Goal: Information Seeking & Learning: Learn about a topic

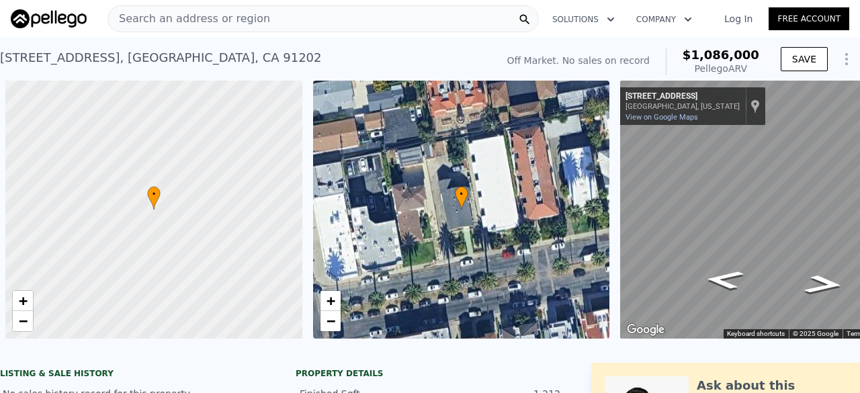
scroll to position [0, 5]
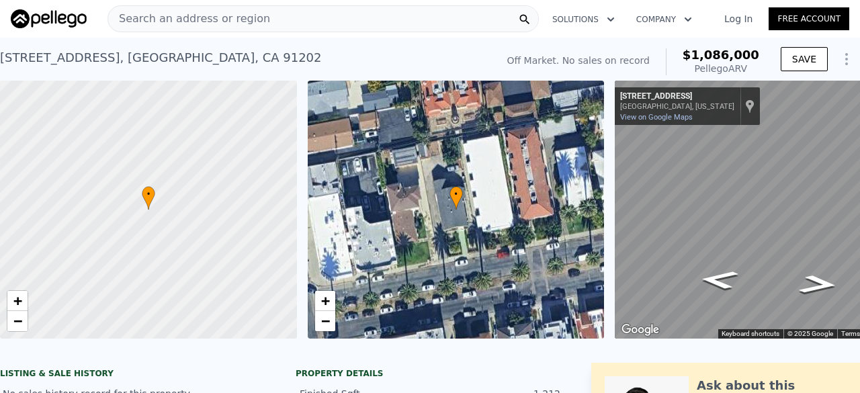
click at [207, 19] on span "Search an address or region" at bounding box center [189, 19] width 162 height 16
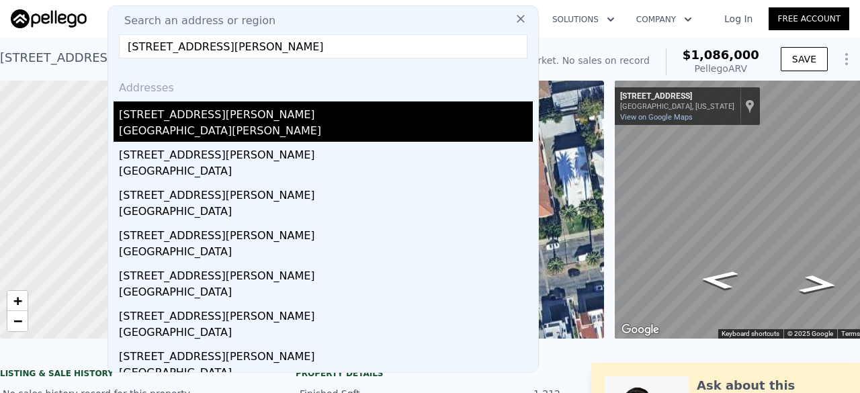
type input "[STREET_ADDRESS][PERSON_NAME]"
click at [199, 128] on div "[GEOGRAPHIC_DATA][PERSON_NAME]" at bounding box center [326, 132] width 414 height 19
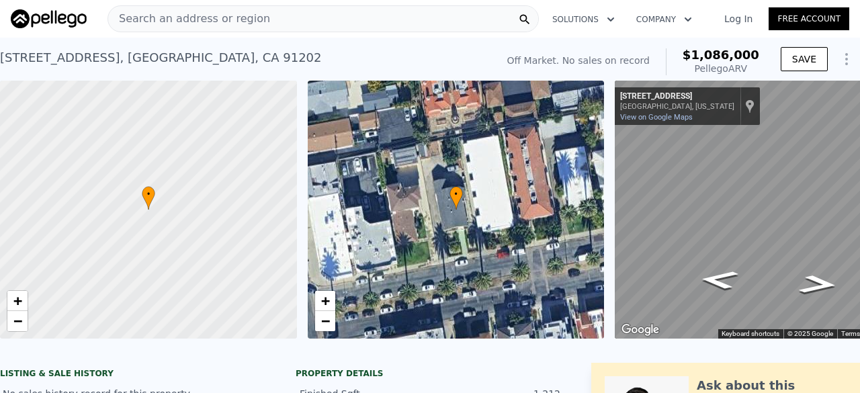
type input "2"
type input "918"
type input "1360"
type input "5002"
type input "6530"
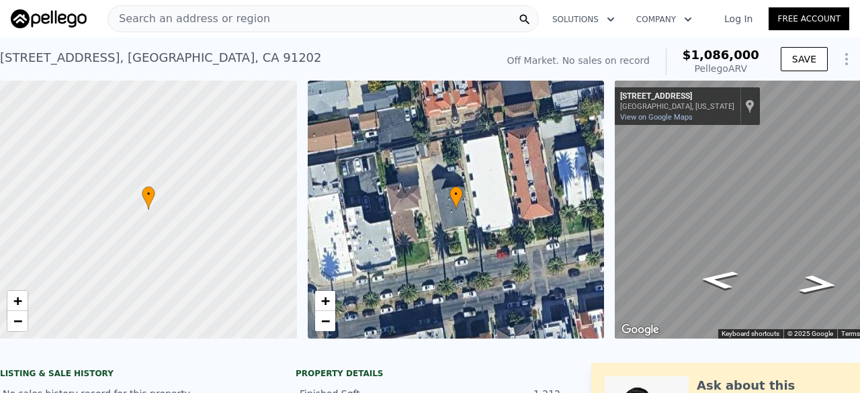
type input "$ 698,000"
type input "5"
type input "$ 103,085"
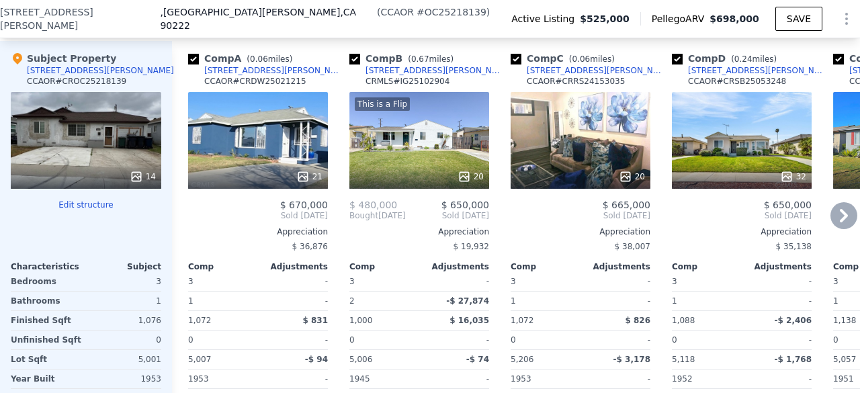
scroll to position [1363, 0]
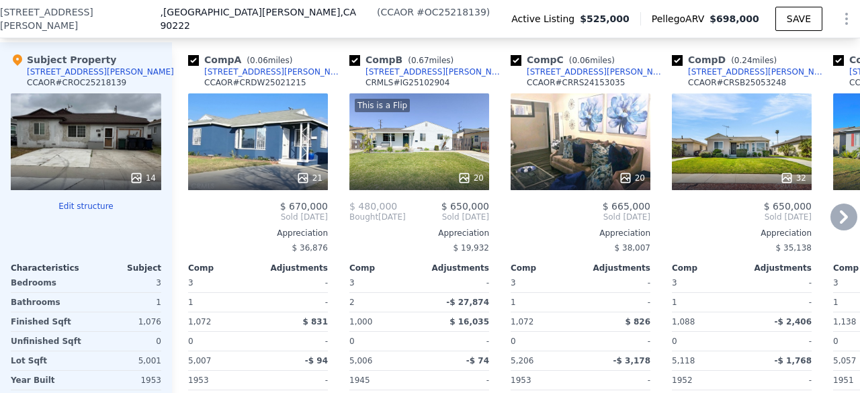
click at [274, 121] on div "21" at bounding box center [258, 141] width 140 height 97
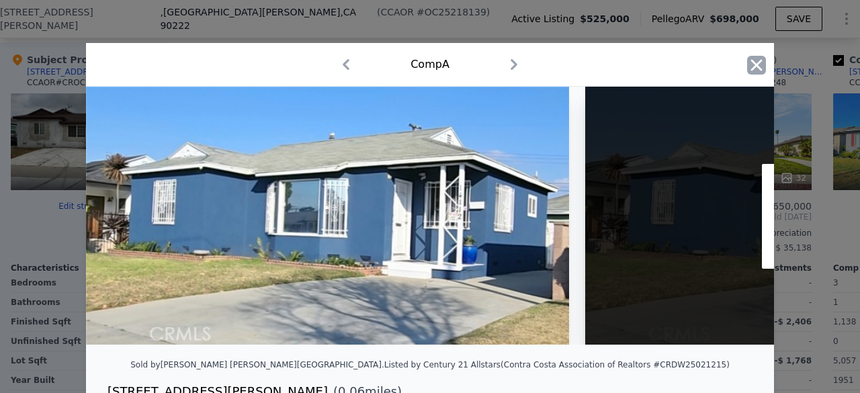
click at [755, 65] on icon "button" at bounding box center [756, 65] width 19 height 19
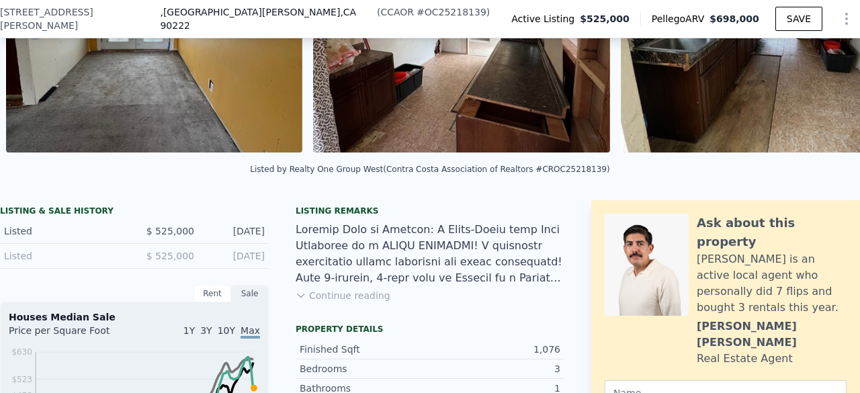
scroll to position [163, 0]
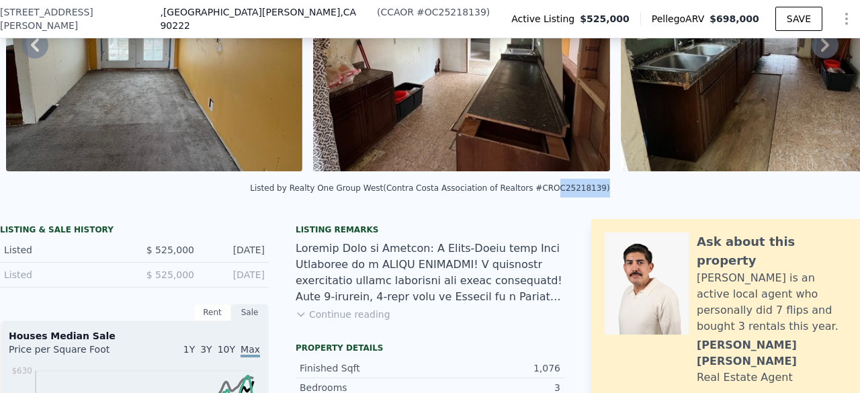
drag, startPoint x: 532, startPoint y: 196, endPoint x: 573, endPoint y: 198, distance: 40.3
click at [573, 193] on div "Listed by Realty One Group West (Contra Costa Association of Realtors #CROC2521…" at bounding box center [430, 187] width 360 height 9
copy div "OC25218139"
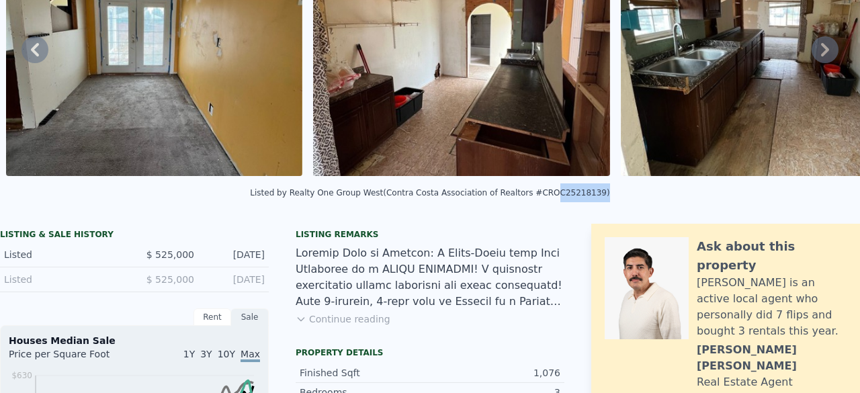
scroll to position [0, 0]
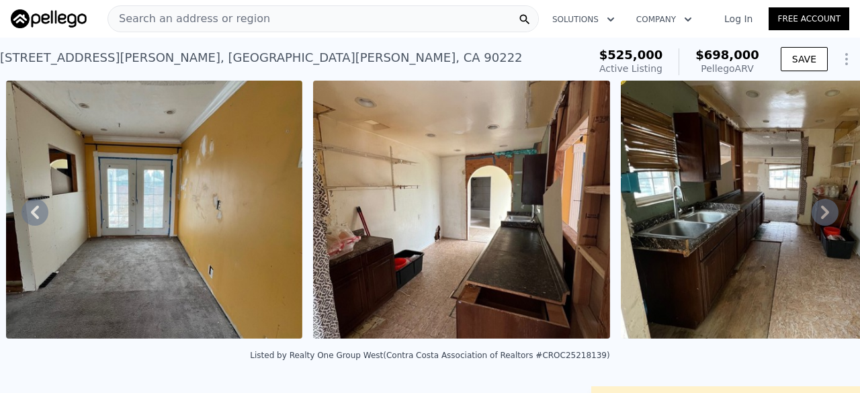
click at [284, 24] on div "Search an address or region" at bounding box center [323, 18] width 431 height 27
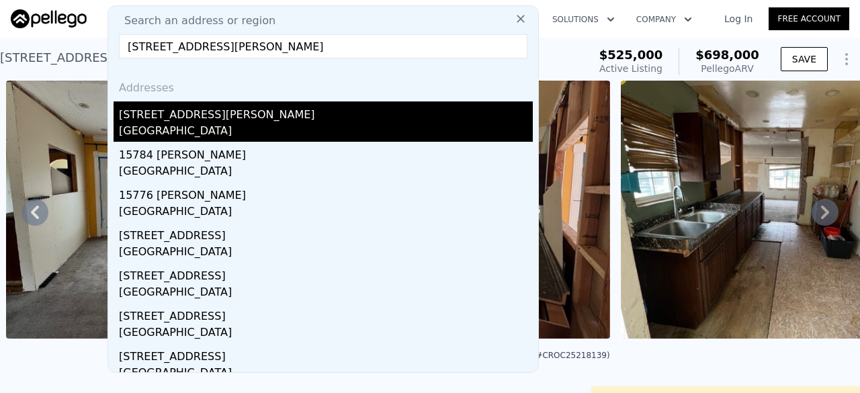
type input "[STREET_ADDRESS][PERSON_NAME]"
click at [244, 131] on div "[GEOGRAPHIC_DATA]" at bounding box center [326, 132] width 414 height 19
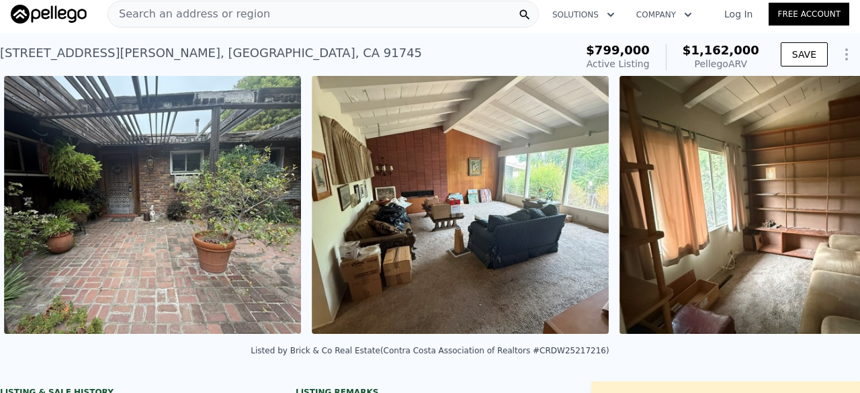
scroll to position [0, 1230]
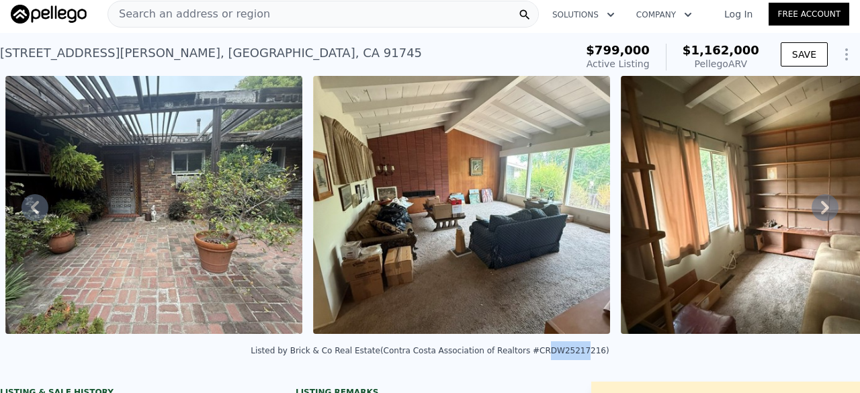
drag, startPoint x: 524, startPoint y: 360, endPoint x: 555, endPoint y: 362, distance: 30.9
click at [555, 356] on div "Listed by Brick & Co Real Estate (Contra Costa Association of Realtors #CRDW252…" at bounding box center [430, 350] width 358 height 9
drag, startPoint x: 527, startPoint y: 361, endPoint x: 568, endPoint y: 366, distance: 41.3
click at [568, 366] on div "Listed by Brick & Co Real Estate (Contra Costa Association of Realtors #CRDW252…" at bounding box center [430, 355] width 860 height 32
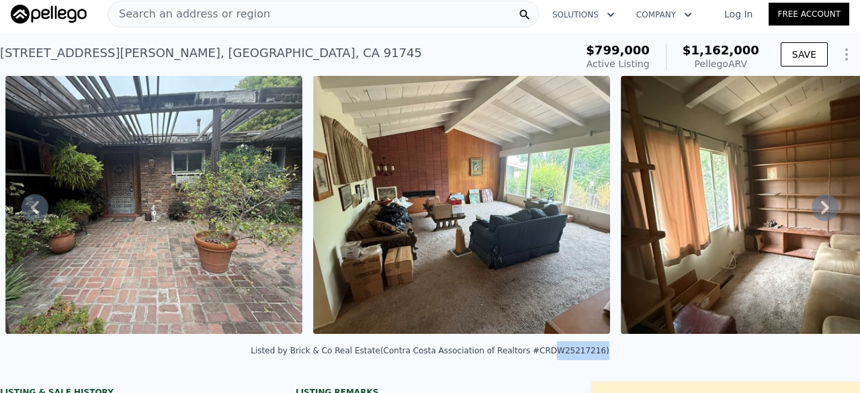
copy div "DW25217216"
click at [302, 23] on div "Search an address or region" at bounding box center [323, 14] width 431 height 27
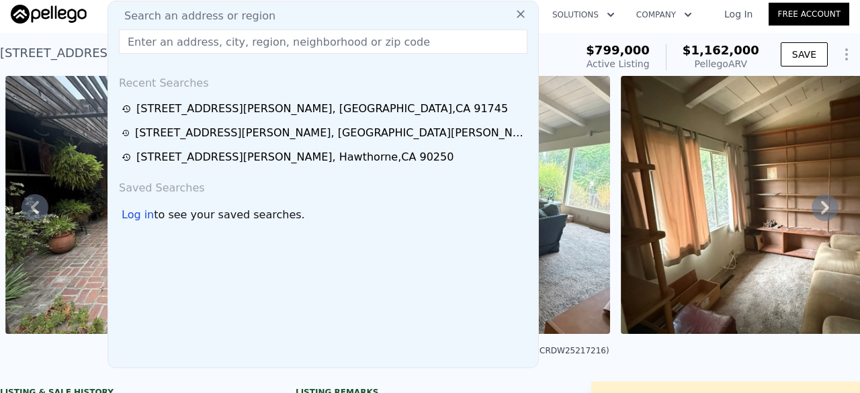
click at [189, 38] on input "text" at bounding box center [323, 42] width 409 height 24
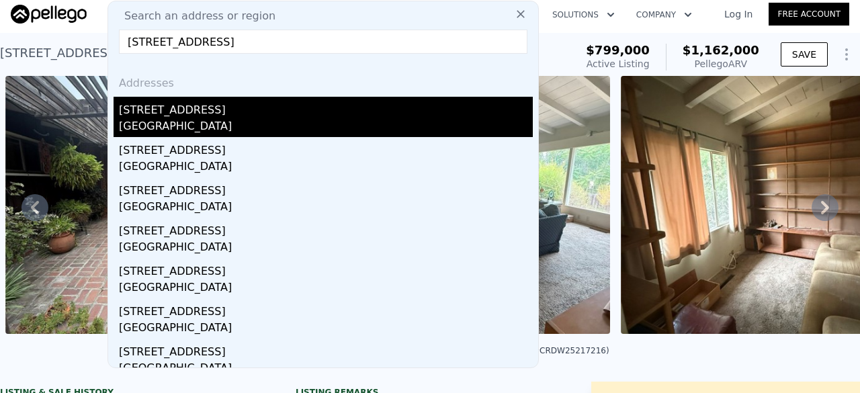
type input "[STREET_ADDRESS]"
click at [237, 120] on div "[GEOGRAPHIC_DATA]" at bounding box center [326, 127] width 414 height 19
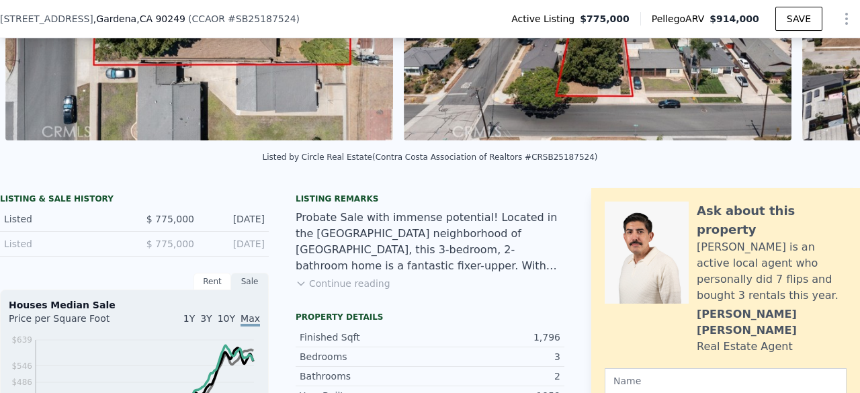
scroll to position [194, 0]
click at [359, 290] on button "Continue reading" at bounding box center [343, 282] width 95 height 13
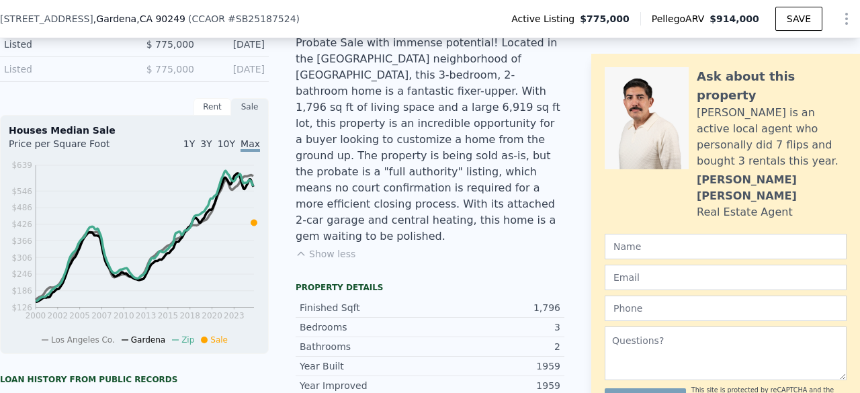
scroll to position [0, 0]
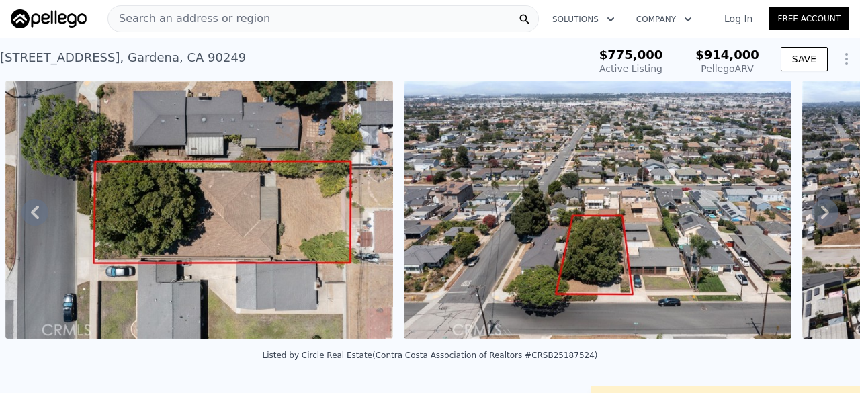
click at [183, 19] on span "Search an address or region" at bounding box center [189, 19] width 162 height 16
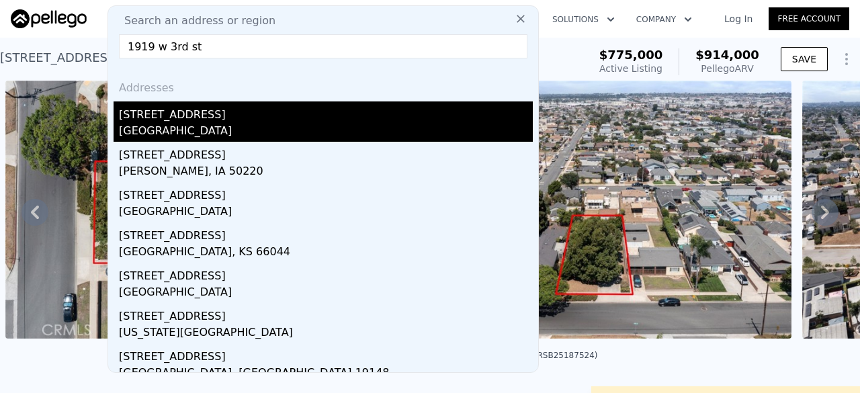
type input "1919 w 3rd st"
click at [171, 111] on div "[STREET_ADDRESS]" at bounding box center [326, 112] width 414 height 22
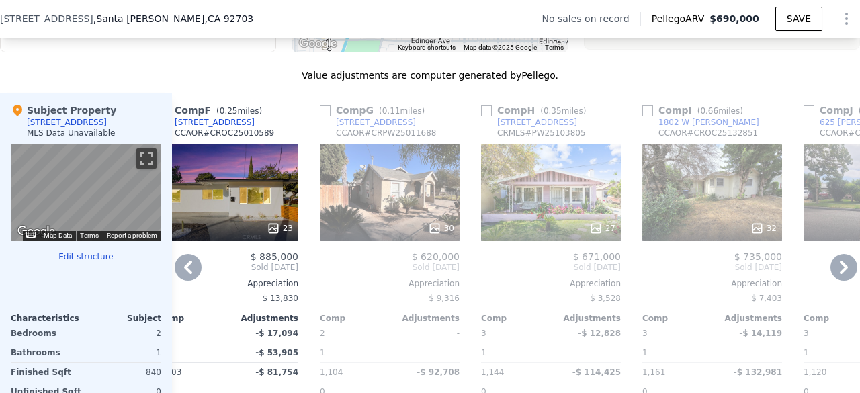
scroll to position [1401, 0]
